Goal: Information Seeking & Learning: Check status

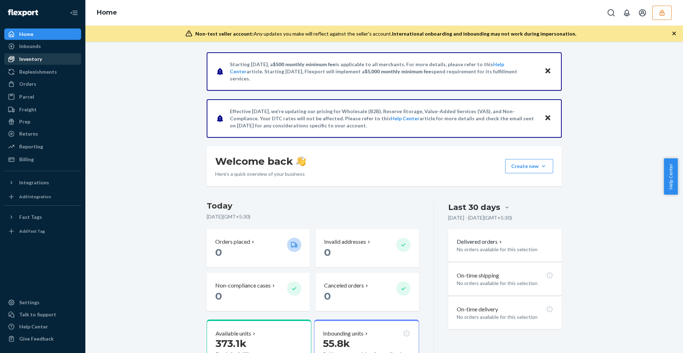
click at [43, 57] on div "Inventory" at bounding box center [42, 59] width 75 height 10
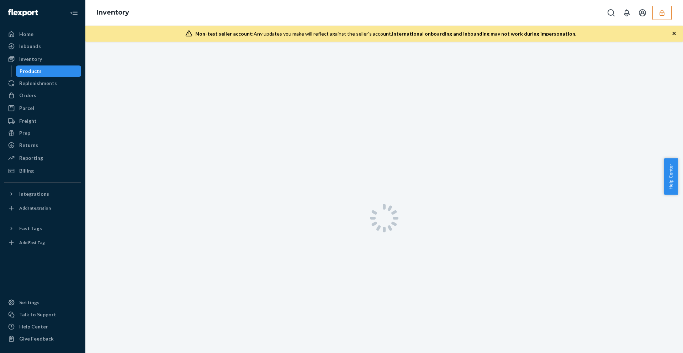
click at [42, 69] on div "Products" at bounding box center [49, 71] width 64 height 10
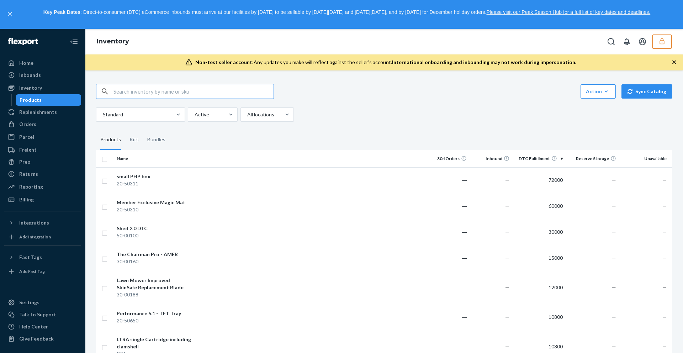
click at [664, 40] on icon "button" at bounding box center [662, 41] width 7 height 7
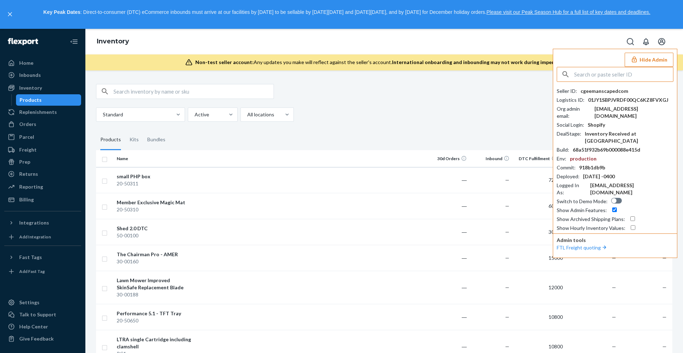
click at [618, 79] on input "text" at bounding box center [623, 74] width 99 height 14
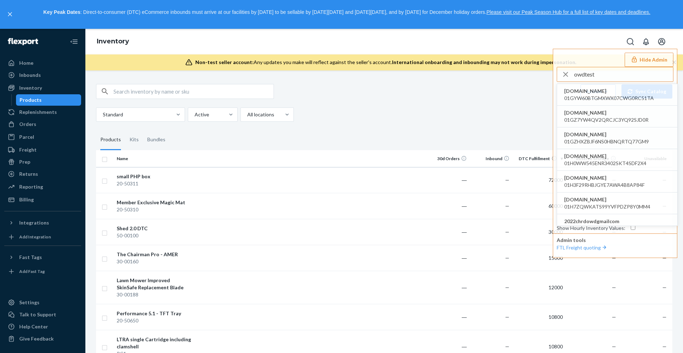
type input "owdtest"
click at [611, 93] on span "gunpowdergirls.myshopify.com" at bounding box center [609, 91] width 90 height 7
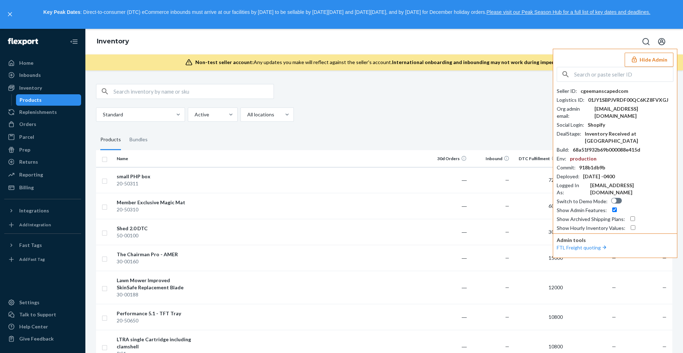
click at [612, 73] on input "text" at bounding box center [623, 74] width 99 height 14
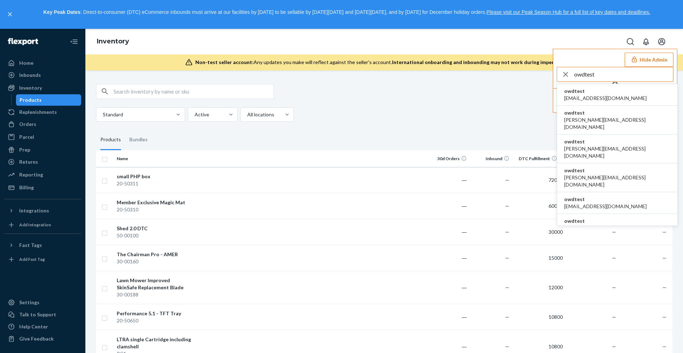
type input "owdtest"
click at [610, 94] on span "owdtest" at bounding box center [605, 91] width 83 height 7
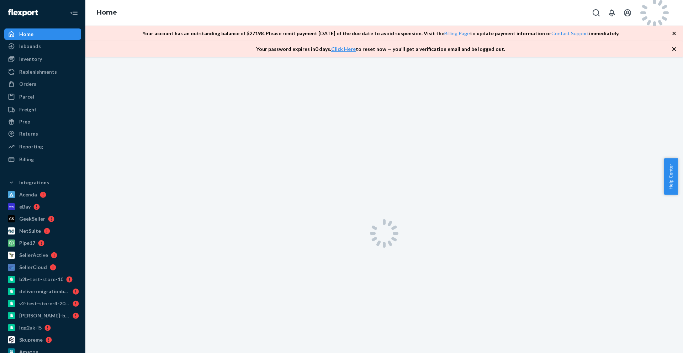
drag, startPoint x: 672, startPoint y: 181, endPoint x: 654, endPoint y: 146, distance: 39.3
click at [654, 146] on body "Home Inbounds Shipping Plans Problems Inventory Products Branded Packaging Repl…" at bounding box center [341, 176] width 683 height 353
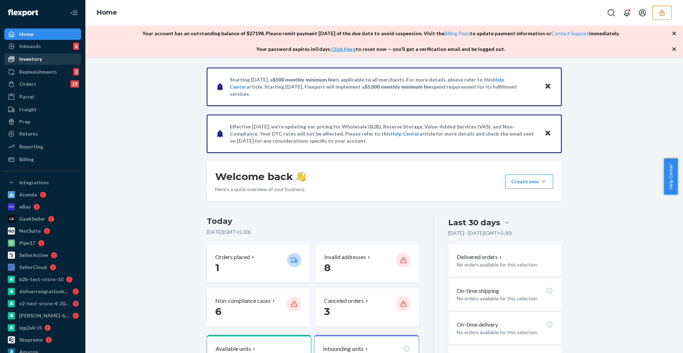
click at [55, 62] on div "Inventory" at bounding box center [42, 59] width 75 height 10
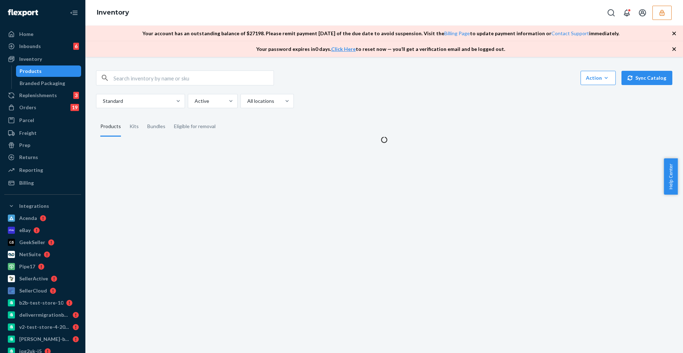
click at [54, 68] on div "Products" at bounding box center [49, 71] width 64 height 10
click at [195, 79] on input "text" at bounding box center [194, 78] width 160 height 14
paste input "DTDWJQPR2UD"
type input "DTDWJQPR2UD"
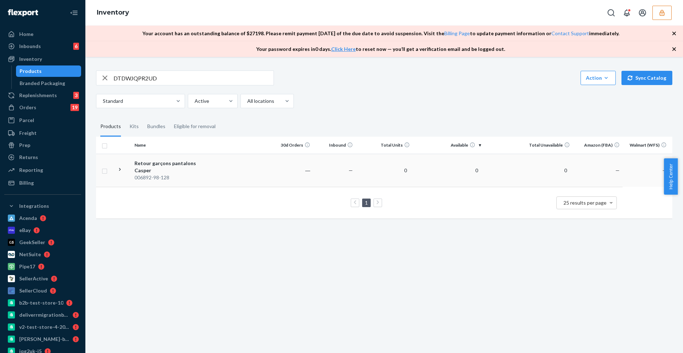
click at [241, 173] on td at bounding box center [241, 170] width 59 height 33
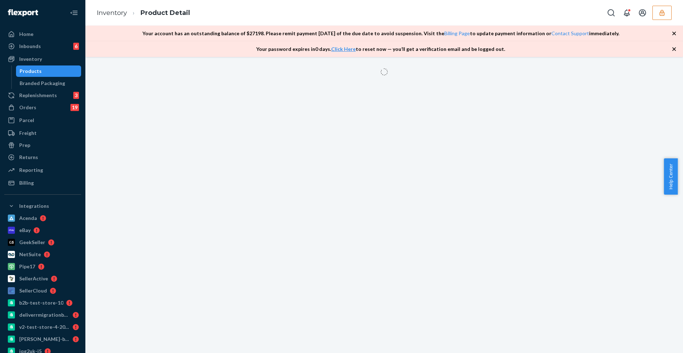
click at [180, 118] on div at bounding box center [384, 205] width 598 height 296
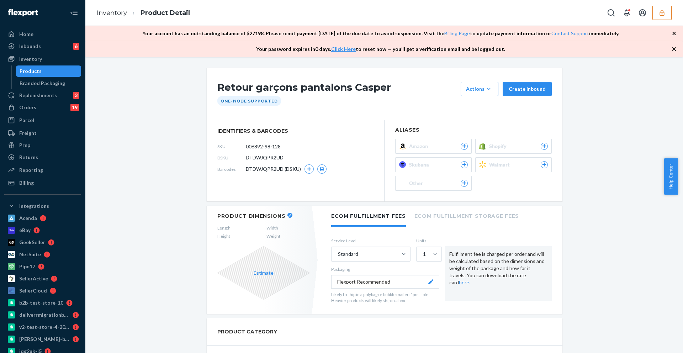
drag, startPoint x: 441, startPoint y: 146, endPoint x: 447, endPoint y: 131, distance: 16.0
click at [447, 131] on section "Aliases Amazon Shopify Skubana Walmart Other" at bounding box center [474, 160] width 178 height 81
drag, startPoint x: 442, startPoint y: 143, endPoint x: 453, endPoint y: 118, distance: 27.6
click at [453, 118] on div "Retour garçons pantalons Casper Actions Add components Hide Create inbound One-…" at bounding box center [385, 135] width 356 height 134
click at [411, 126] on section "Aliases Amazon Shopify Skubana Walmart Other" at bounding box center [474, 160] width 178 height 81
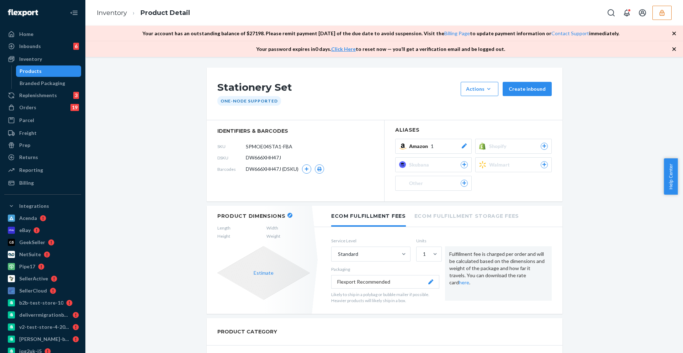
click at [438, 146] on div "Amazon 1" at bounding box center [438, 146] width 59 height 7
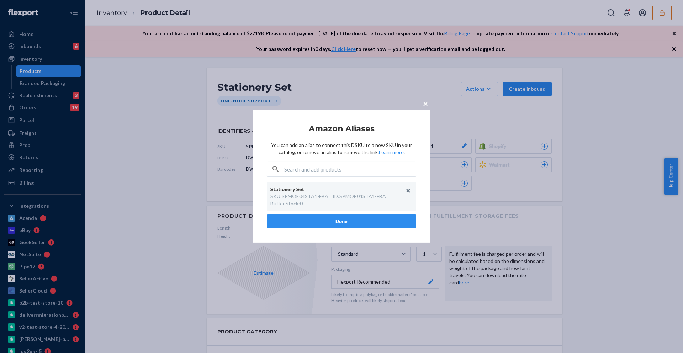
click at [425, 105] on span "×" at bounding box center [426, 104] width 6 height 12
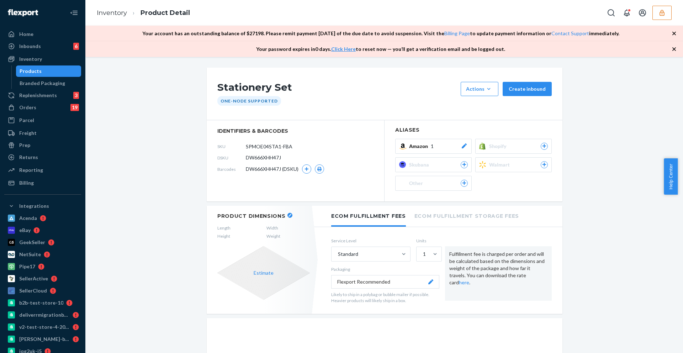
click at [441, 145] on div "Amazon 1" at bounding box center [438, 146] width 59 height 7
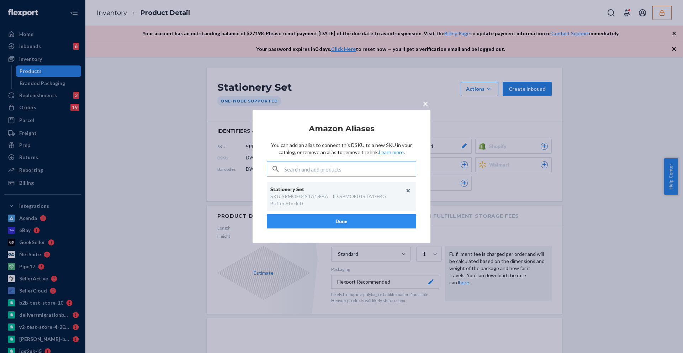
click at [378, 195] on div "ID : SPMOE04STA1-FBG" at bounding box center [360, 196] width 54 height 7
click at [426, 103] on span "×" at bounding box center [426, 104] width 6 height 12
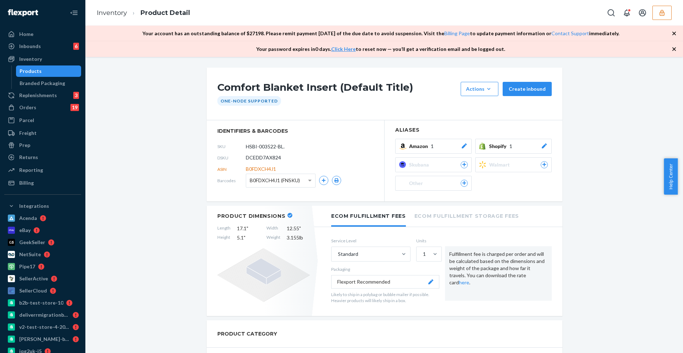
click at [417, 143] on span "Amazon" at bounding box center [420, 146] width 22 height 7
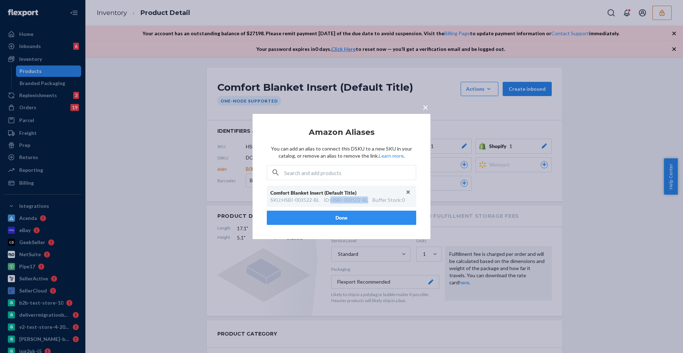
drag, startPoint x: 333, startPoint y: 199, endPoint x: 369, endPoint y: 199, distance: 36.3
click at [370, 199] on div "SKU : HSBI-003522-BL ID : HSBI-003522-BL Buffer Stock : 0" at bounding box center [341, 199] width 142 height 7
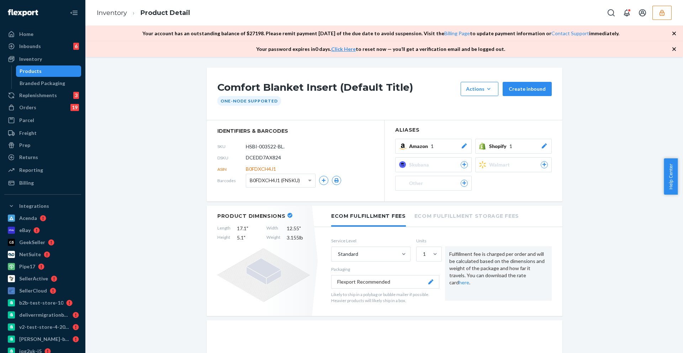
click at [437, 150] on button "Amazon 1" at bounding box center [433, 146] width 77 height 15
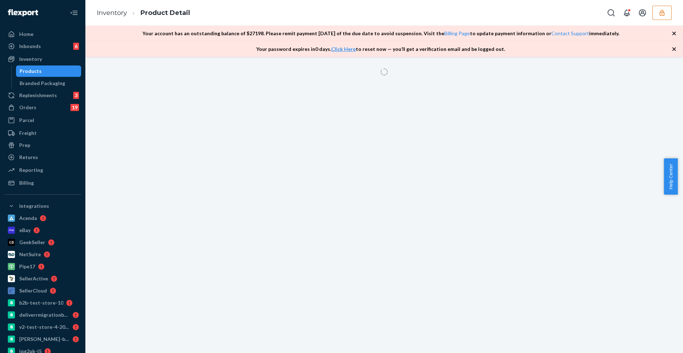
click at [662, 14] on icon "button" at bounding box center [662, 12] width 7 height 7
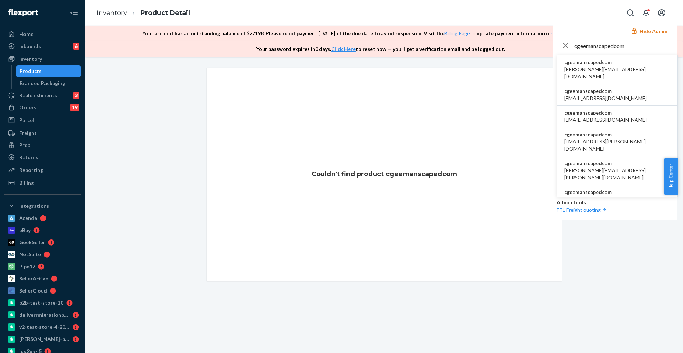
type input "cgeemanscapedcom"
click at [606, 61] on span "cgeemanscapedcom" at bounding box center [617, 62] width 106 height 7
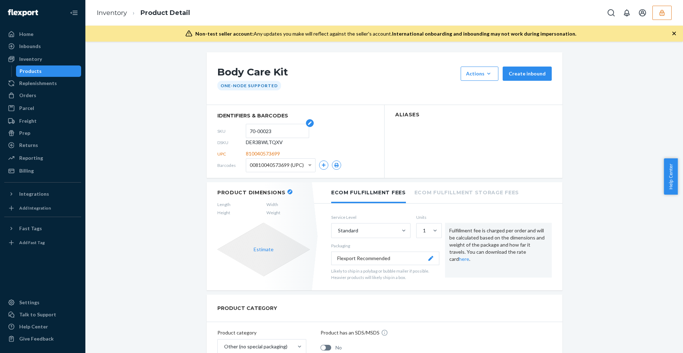
drag, startPoint x: 247, startPoint y: 129, endPoint x: 274, endPoint y: 132, distance: 27.6
click at [274, 132] on form "70-00023" at bounding box center [277, 131] width 63 height 14
click at [274, 132] on input "70-00023" at bounding box center [278, 131] width 56 height 14
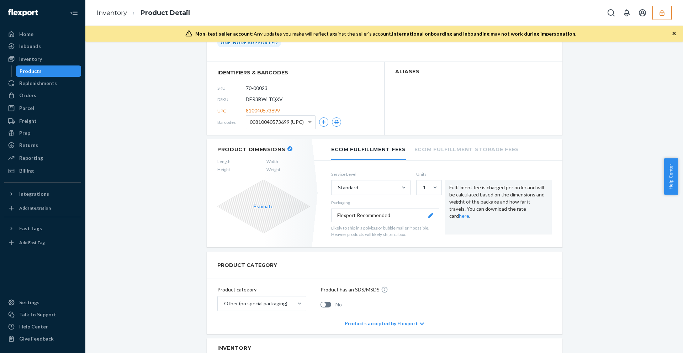
scroll to position [44, 0]
click at [296, 125] on span "00810040573699 (UPC)" at bounding box center [277, 121] width 54 height 12
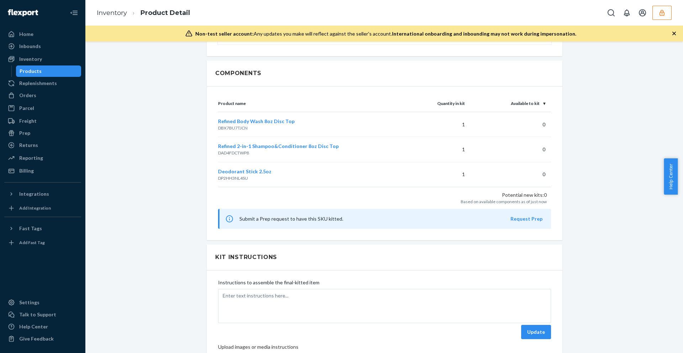
scroll to position [577, 0]
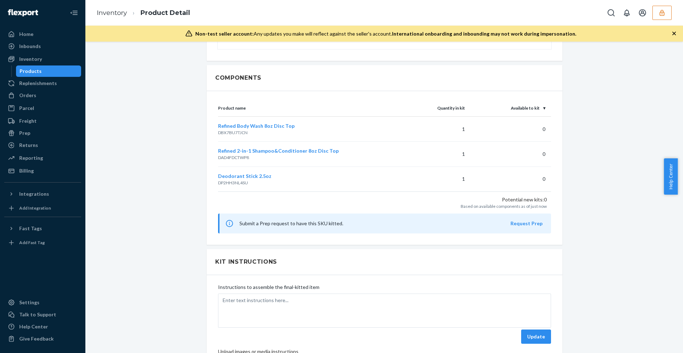
click at [257, 105] on div "Product name Quantity in kit Available to kit Refined Body Wash 8oz Disc Top DB…" at bounding box center [385, 168] width 356 height 154
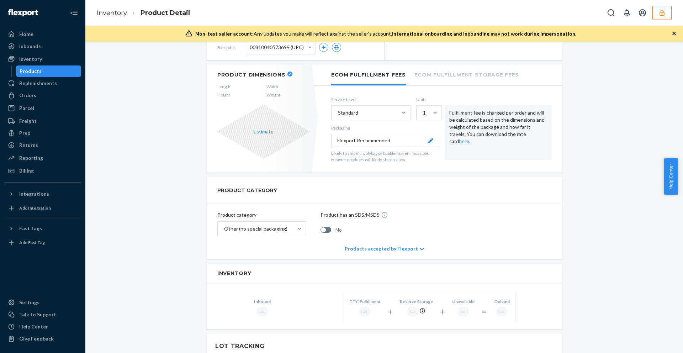
scroll to position [0, 0]
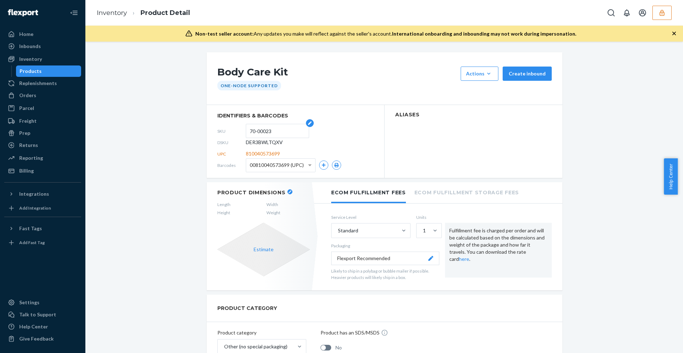
click at [260, 132] on input "70-00023" at bounding box center [278, 131] width 56 height 14
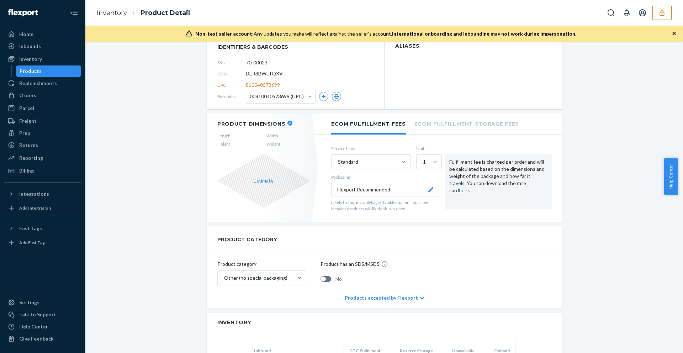
scroll to position [8, 0]
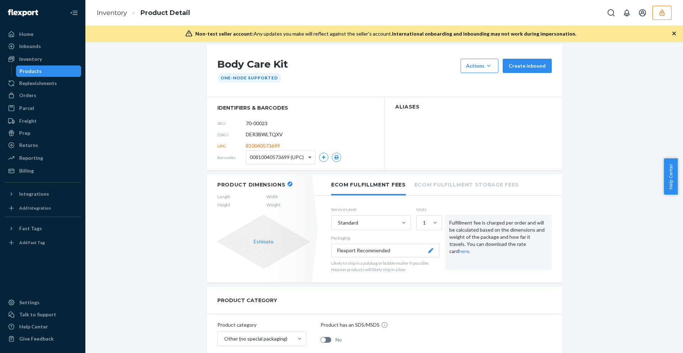
click at [309, 156] on span at bounding box center [310, 157] width 9 height 13
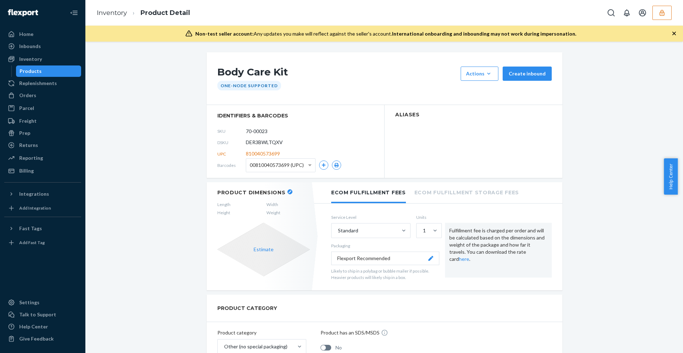
drag, startPoint x: 80, startPoint y: 79, endPoint x: 73, endPoint y: 74, distance: 9.0
click at [80, 79] on link "Replenishments" at bounding box center [42, 83] width 77 height 11
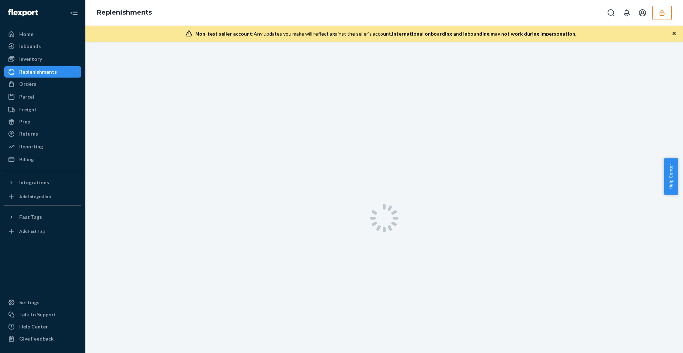
click at [70, 72] on div "Replenishments" at bounding box center [42, 72] width 75 height 10
click at [65, 64] on div "Inventory" at bounding box center [42, 59] width 75 height 10
click at [58, 70] on div "Products" at bounding box center [49, 71] width 64 height 10
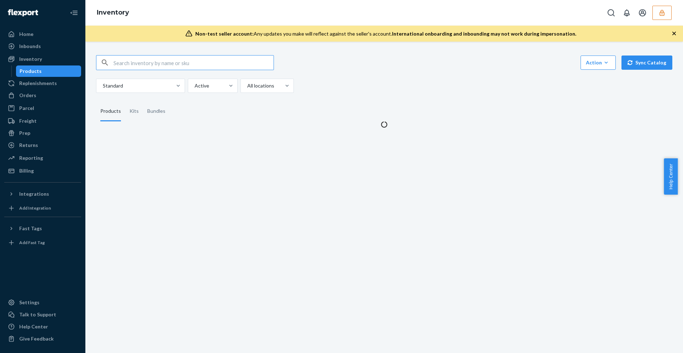
click at [211, 63] on input "text" at bounding box center [194, 63] width 160 height 14
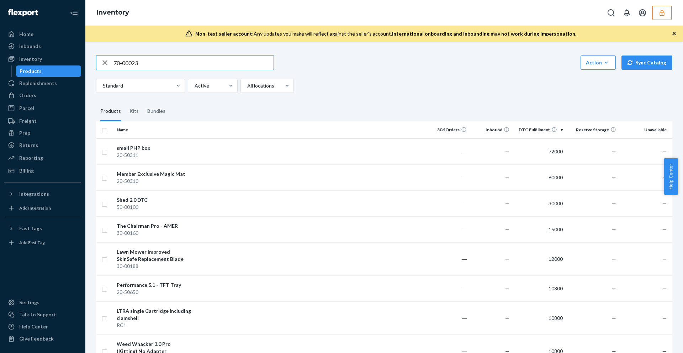
type input "70-00023"
